Goal: Task Accomplishment & Management: Complete application form

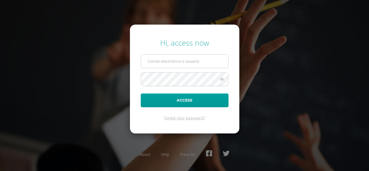
click at [167, 61] on input "text" at bounding box center [184, 61] width 87 height 13
type input "imelda_catalan@donbosco.edu.gt"
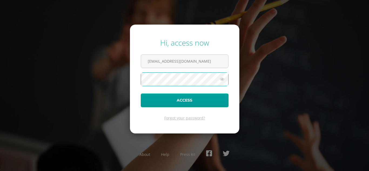
click at [141, 94] on button "Access" at bounding box center [185, 101] width 88 height 14
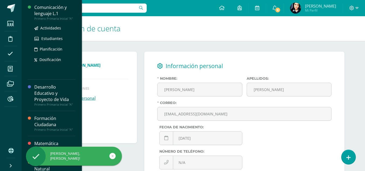
click at [51, 10] on div "Comunicación y lenguaje L.1" at bounding box center [54, 10] width 41 height 12
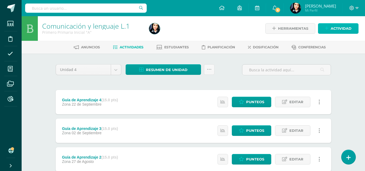
click at [337, 27] on span "Actividad" at bounding box center [341, 29] width 21 height 10
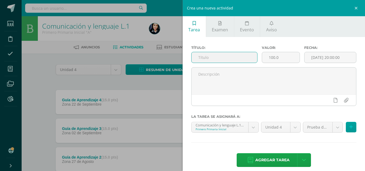
click at [231, 58] on input "text" at bounding box center [225, 57] width 66 height 11
type input "Prueba Objetiva"
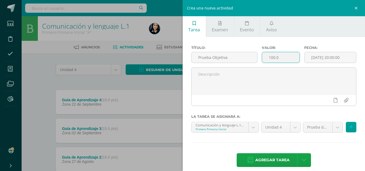
click at [271, 58] on input "100.0" at bounding box center [281, 57] width 38 height 11
type input "40.0"
click at [332, 57] on input "[DATE] 20:00:00" at bounding box center [331, 57] width 52 height 11
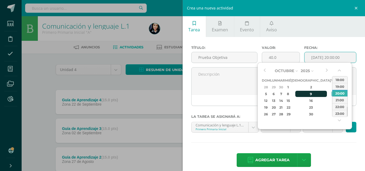
click at [305, 93] on div "9" at bounding box center [311, 94] width 32 height 6
click at [337, 97] on div "07:00" at bounding box center [339, 97] width 15 height 7
type input "2025-10-09 07:00"
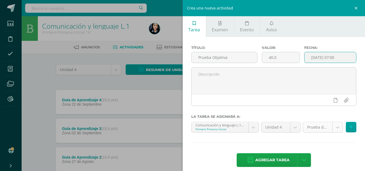
scroll to position [6, 0]
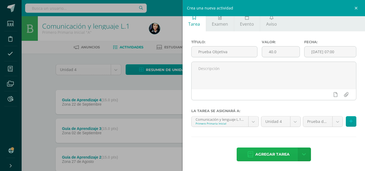
click at [277, 154] on span "Agregar tarea" at bounding box center [272, 154] width 34 height 13
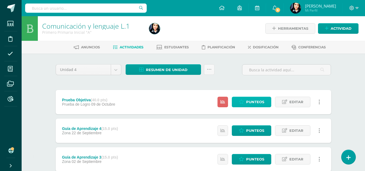
click at [257, 100] on span "Punteos" at bounding box center [255, 102] width 18 height 10
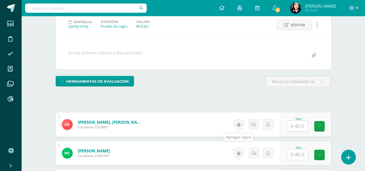
scroll to position [157, 0]
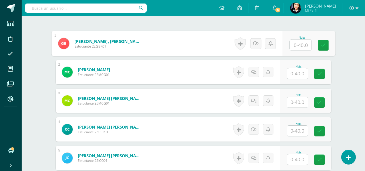
click at [298, 45] on input "text" at bounding box center [301, 45] width 22 height 11
type input "37"
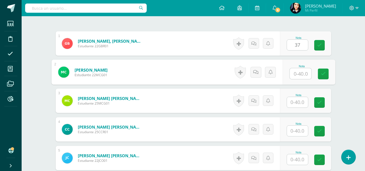
click at [297, 73] on input "text" at bounding box center [301, 73] width 22 height 11
type input "21"
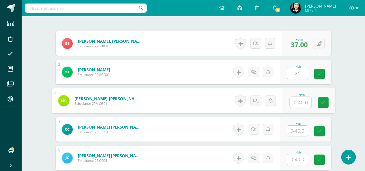
click at [298, 104] on input "text" at bounding box center [301, 102] width 22 height 11
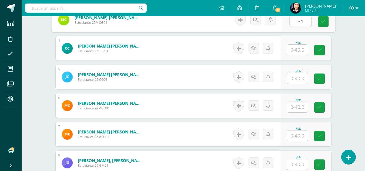
type input "31"
click at [300, 52] on input "text" at bounding box center [297, 50] width 21 height 11
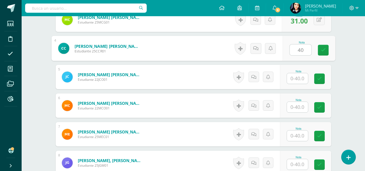
type input "40"
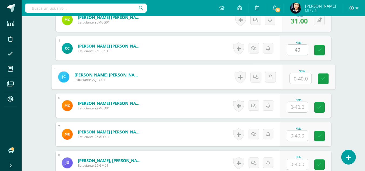
click at [297, 82] on input "text" at bounding box center [301, 78] width 22 height 11
type input "40"
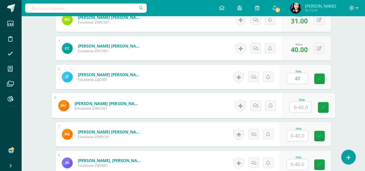
click at [295, 108] on input "text" at bounding box center [301, 107] width 22 height 11
type input "37"
click at [299, 136] on input "text" at bounding box center [297, 136] width 21 height 11
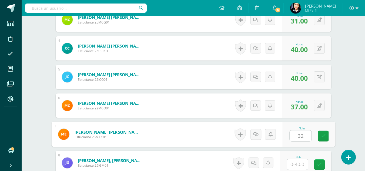
scroll to position [319, 0]
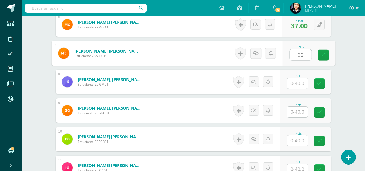
type input "32"
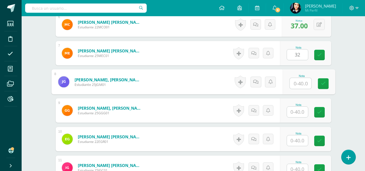
click at [298, 83] on input "text" at bounding box center [301, 83] width 22 height 11
type input "36"
click at [299, 112] on input "text" at bounding box center [297, 112] width 21 height 11
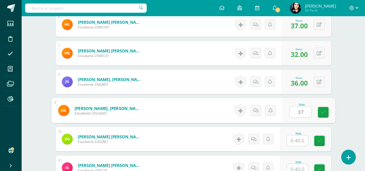
scroll to position [373, 0]
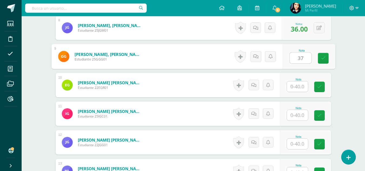
type input "37"
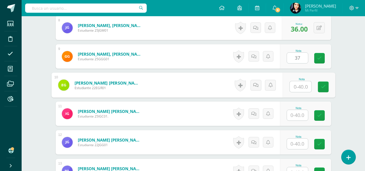
click at [299, 87] on input "text" at bounding box center [301, 86] width 22 height 11
type input "38"
click at [300, 114] on input "text" at bounding box center [297, 115] width 21 height 11
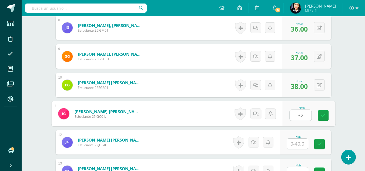
type input "32"
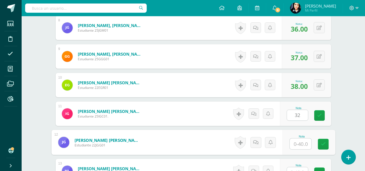
click at [297, 146] on input "text" at bounding box center [301, 144] width 22 height 11
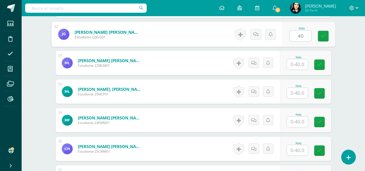
type input "40"
click at [301, 66] on input "text" at bounding box center [297, 64] width 21 height 11
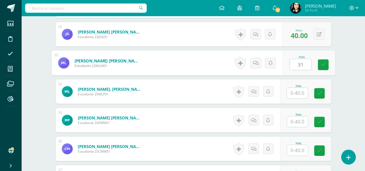
type input "31"
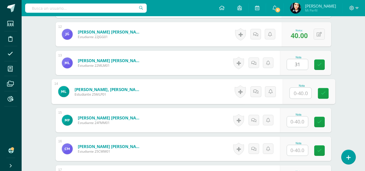
click at [298, 95] on input "text" at bounding box center [301, 93] width 22 height 11
type input "33"
click at [298, 122] on input "text" at bounding box center [297, 122] width 21 height 11
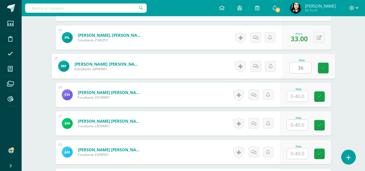
scroll to position [562, 0]
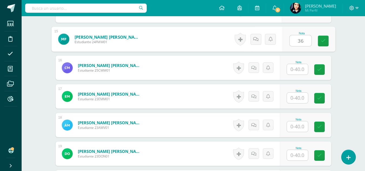
type input "36"
click at [297, 71] on input "text" at bounding box center [297, 69] width 21 height 11
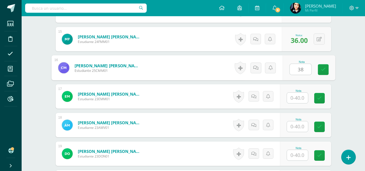
type input "38"
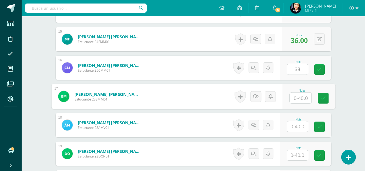
click at [298, 98] on input "text" at bounding box center [301, 98] width 22 height 11
type input "31"
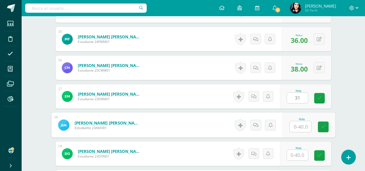
click at [301, 127] on input "text" at bounding box center [301, 126] width 22 height 11
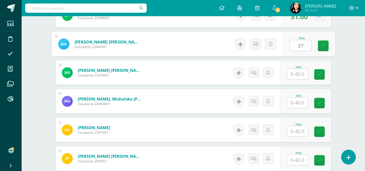
type input "37"
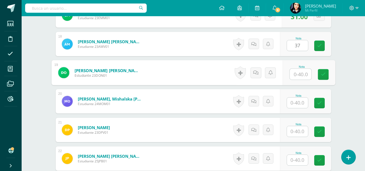
click at [298, 75] on input "text" at bounding box center [301, 74] width 22 height 11
type input "33"
click at [297, 103] on input "text" at bounding box center [297, 103] width 21 height 11
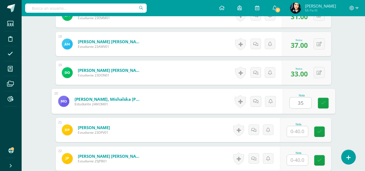
type input "35"
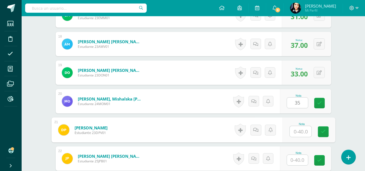
click at [301, 131] on input "text" at bounding box center [301, 131] width 22 height 11
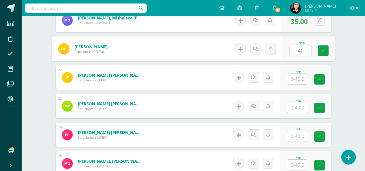
type input "40"
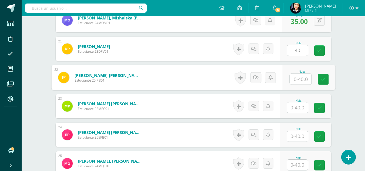
click at [301, 78] on input "text" at bounding box center [301, 79] width 22 height 11
type input "35"
click at [299, 108] on input "text" at bounding box center [297, 107] width 21 height 11
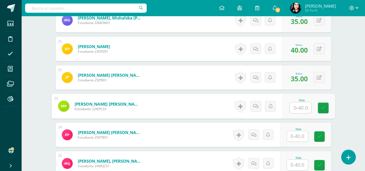
click at [299, 136] on input "text" at bounding box center [297, 136] width 21 height 11
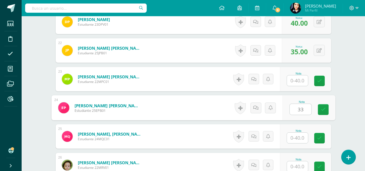
scroll to position [778, 0]
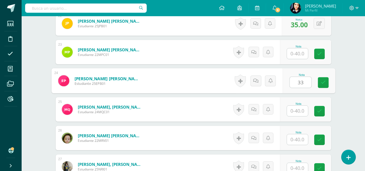
type input "33"
click at [299, 108] on input "text" at bounding box center [297, 111] width 21 height 11
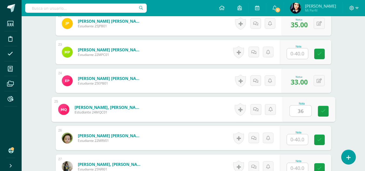
scroll to position [859, 0]
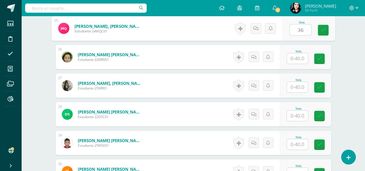
type input "36"
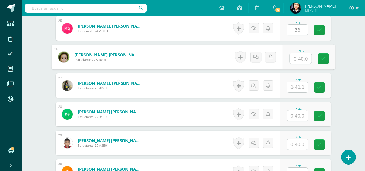
click at [297, 59] on input "text" at bounding box center [301, 58] width 22 height 11
type input "36"
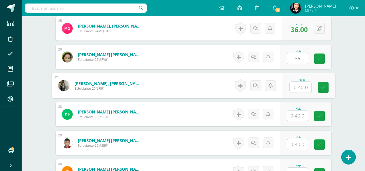
click at [296, 87] on input "text" at bounding box center [301, 87] width 22 height 11
type input "28"
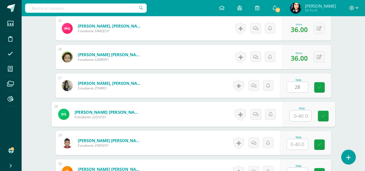
click at [300, 116] on input "text" at bounding box center [301, 116] width 22 height 11
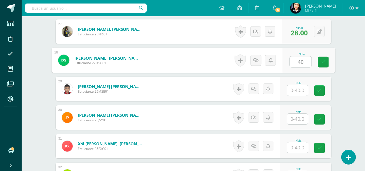
type input "40"
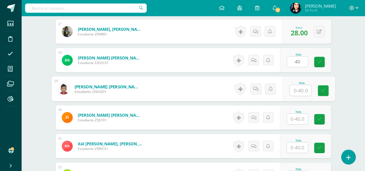
click at [300, 92] on input "text" at bounding box center [301, 90] width 22 height 11
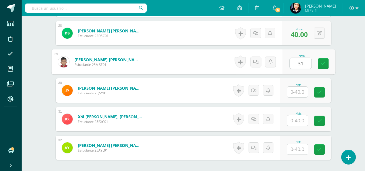
type input "31"
click at [299, 90] on input "text" at bounding box center [297, 92] width 21 height 11
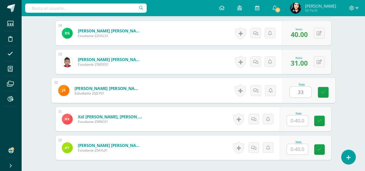
scroll to position [991, 0]
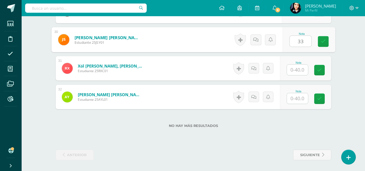
type input "33"
click at [299, 69] on input "text" at bounding box center [297, 70] width 21 height 11
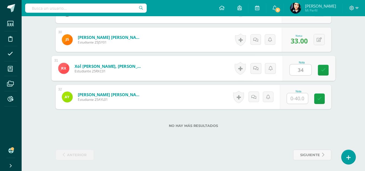
type input "34"
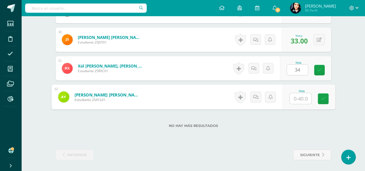
click at [297, 99] on input "text" at bounding box center [301, 98] width 22 height 11
type input "37"
click at [322, 99] on icon at bounding box center [323, 98] width 5 height 5
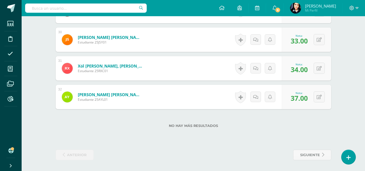
scroll to position [856, 0]
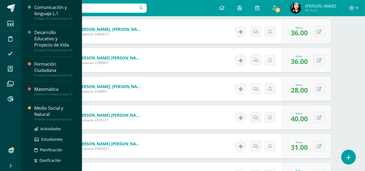
click at [52, 111] on div "Medio Social y Natural" at bounding box center [54, 111] width 41 height 12
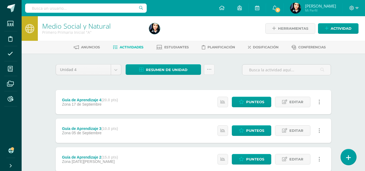
click at [347, 158] on icon at bounding box center [348, 158] width 5 height 6
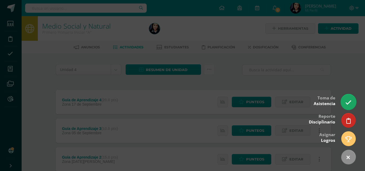
click at [351, 102] on icon at bounding box center [348, 102] width 6 height 6
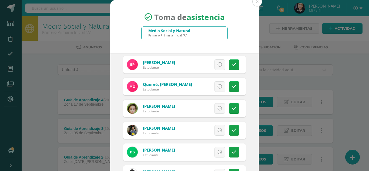
scroll to position [471, 0]
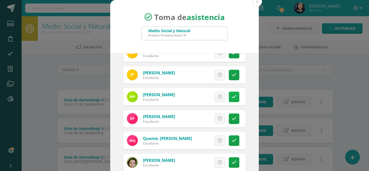
click at [229, 96] on link at bounding box center [234, 97] width 11 height 11
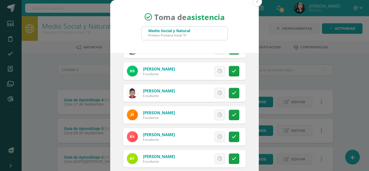
scroll to position [33, 0]
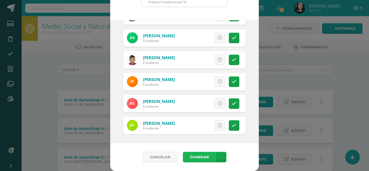
click at [202, 155] on button "Guardar" at bounding box center [199, 157] width 33 height 11
